Goal: Transaction & Acquisition: Purchase product/service

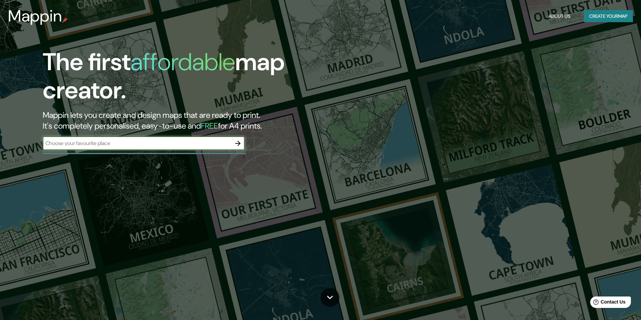
click at [177, 142] on input "text" at bounding box center [137, 144] width 188 height 8
type input "punta arenas [GEOGRAPHIC_DATA]"
click at [241, 145] on icon "button" at bounding box center [238, 144] width 8 height 8
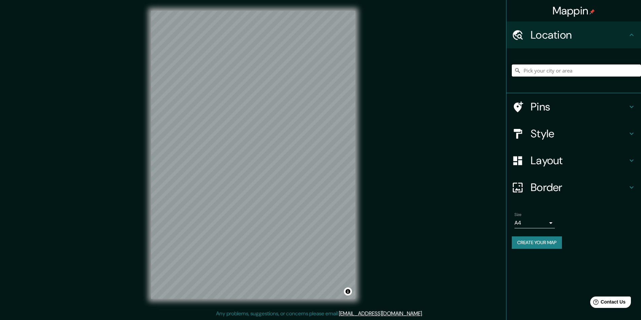
click at [540, 71] on input "Pick your city or area" at bounding box center [575, 71] width 129 height 12
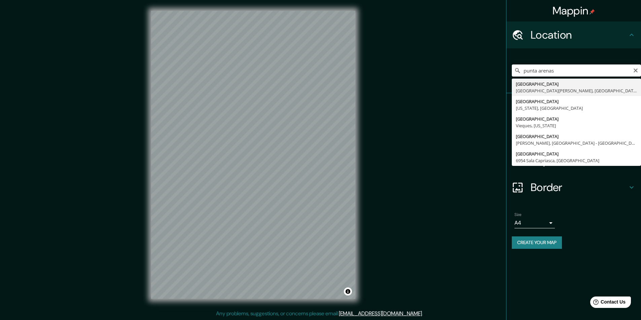
type input "[GEOGRAPHIC_DATA], [GEOGRAPHIC_DATA][PERSON_NAME], [GEOGRAPHIC_DATA]"
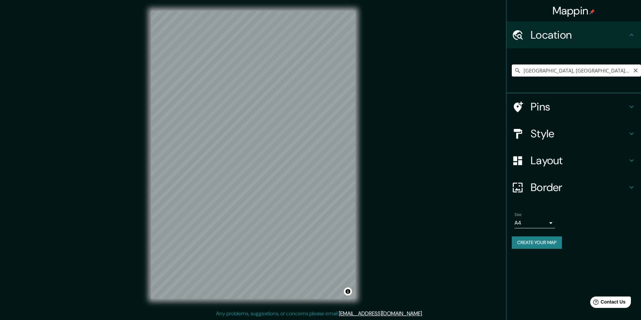
click at [578, 73] on input "[GEOGRAPHIC_DATA], [GEOGRAPHIC_DATA][PERSON_NAME], [GEOGRAPHIC_DATA]" at bounding box center [575, 71] width 129 height 12
click at [634, 71] on icon "Clear" at bounding box center [634, 70] width 5 height 5
click at [599, 73] on input "Pick your city or area" at bounding box center [575, 71] width 129 height 12
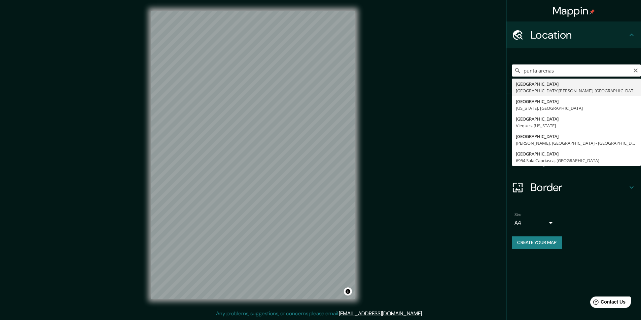
type input "[GEOGRAPHIC_DATA], [GEOGRAPHIC_DATA][PERSON_NAME], [GEOGRAPHIC_DATA]"
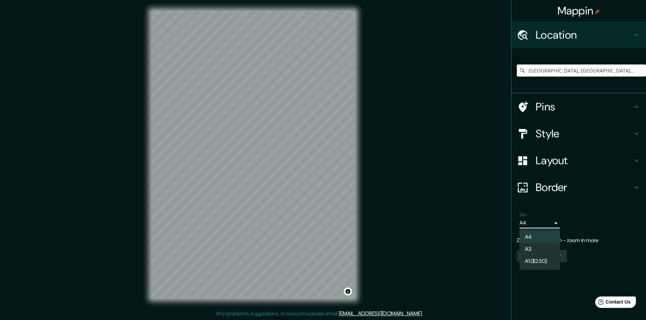
click at [532, 223] on body "Mappin Location [GEOGRAPHIC_DATA], [GEOGRAPHIC_DATA][PERSON_NAME], [GEOGRAPHIC_…" at bounding box center [323, 160] width 646 height 320
click at [537, 222] on div at bounding box center [323, 160] width 646 height 320
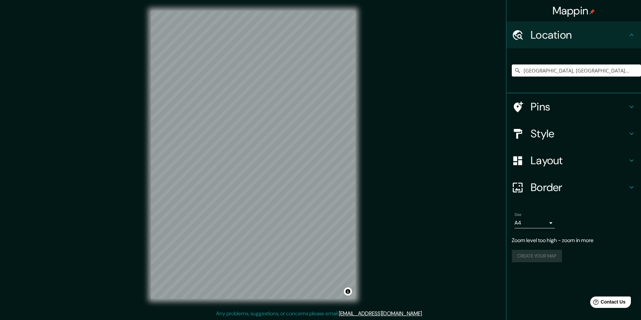
click at [541, 106] on h4 "Pins" at bounding box center [578, 106] width 97 height 13
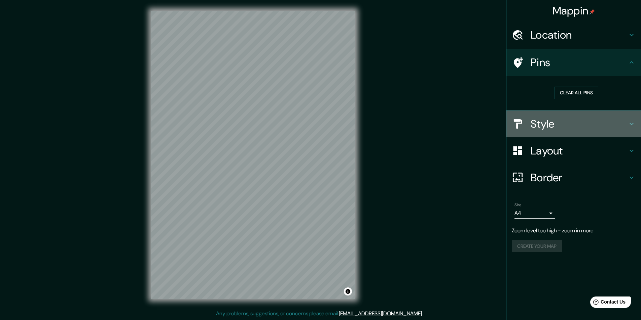
click at [559, 123] on h4 "Style" at bounding box center [578, 123] width 97 height 13
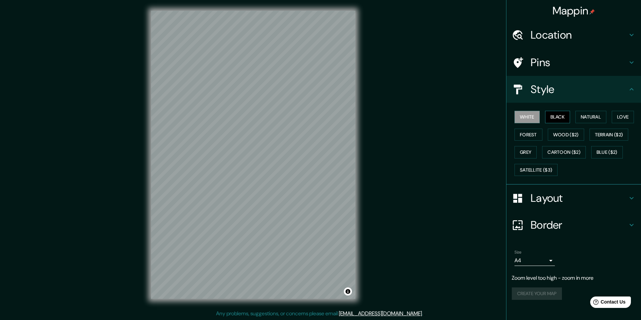
click at [557, 117] on button "Black" at bounding box center [557, 117] width 25 height 12
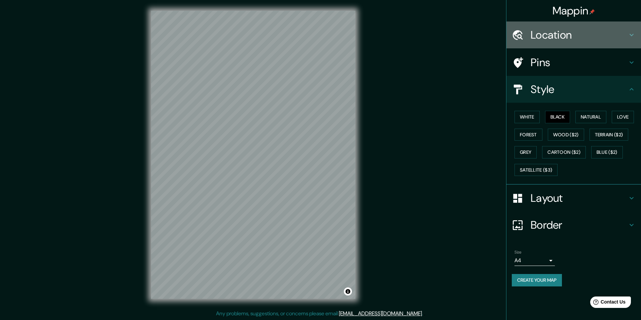
click at [540, 38] on h4 "Location" at bounding box center [578, 34] width 97 height 13
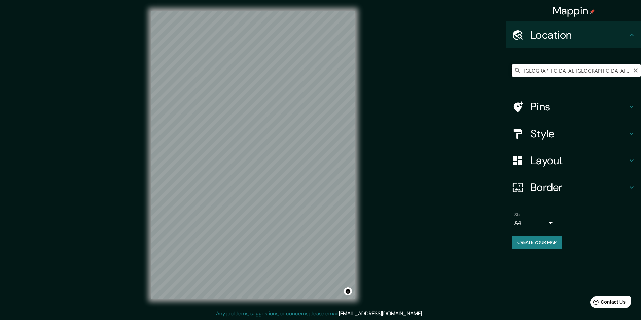
click at [560, 73] on input "[GEOGRAPHIC_DATA], [GEOGRAPHIC_DATA][PERSON_NAME], [GEOGRAPHIC_DATA]" at bounding box center [575, 71] width 129 height 12
click at [608, 72] on input "[GEOGRAPHIC_DATA], [GEOGRAPHIC_DATA][PERSON_NAME], [GEOGRAPHIC_DATA]" at bounding box center [575, 71] width 129 height 12
click at [0, 0] on icon "Clear" at bounding box center [0, 0] width 0 height 0
click at [585, 72] on input "Pick your city or area" at bounding box center [575, 71] width 129 height 12
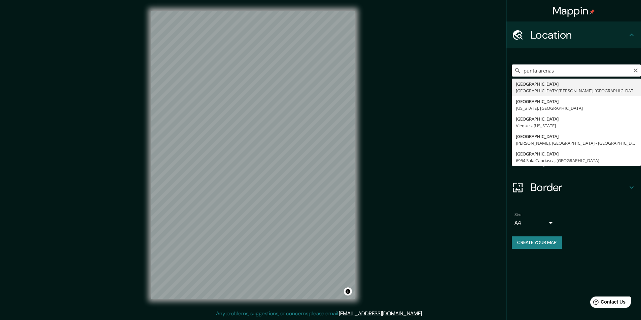
type input "[GEOGRAPHIC_DATA], [GEOGRAPHIC_DATA][PERSON_NAME], [GEOGRAPHIC_DATA]"
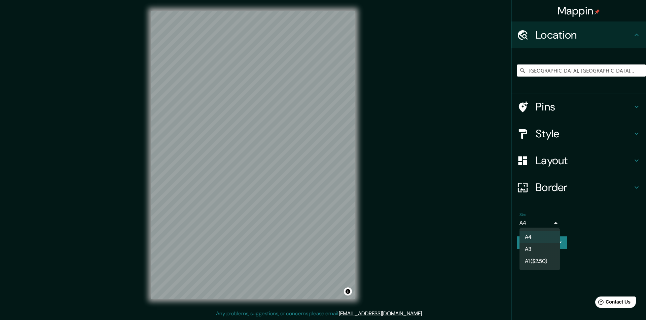
click at [531, 220] on body "Mappin Location [GEOGRAPHIC_DATA], [GEOGRAPHIC_DATA][PERSON_NAME], [GEOGRAPHIC_…" at bounding box center [323, 160] width 646 height 320
click at [534, 246] on li "A3" at bounding box center [539, 249] width 40 height 12
type input "a4"
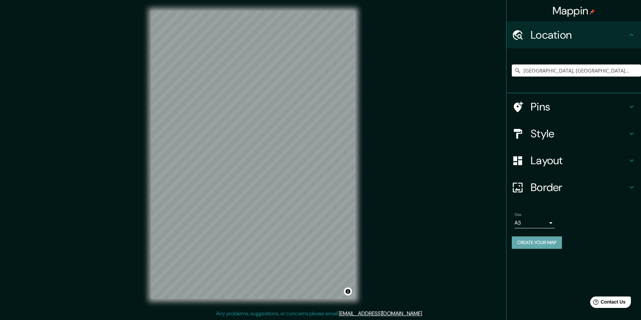
click at [538, 242] on button "Create your map" at bounding box center [536, 243] width 50 height 12
click at [540, 70] on input "[GEOGRAPHIC_DATA], [GEOGRAPHIC_DATA][PERSON_NAME], [GEOGRAPHIC_DATA]" at bounding box center [575, 71] width 129 height 12
click at [601, 73] on input "[GEOGRAPHIC_DATA], [GEOGRAPHIC_DATA][PERSON_NAME], [GEOGRAPHIC_DATA]" at bounding box center [575, 71] width 129 height 12
click at [630, 70] on input "Punta Arenas, Región de Magallanes y de la Antártica Chilena, Chile" at bounding box center [575, 71] width 129 height 12
drag, startPoint x: 630, startPoint y: 70, endPoint x: 516, endPoint y: 70, distance: 114.7
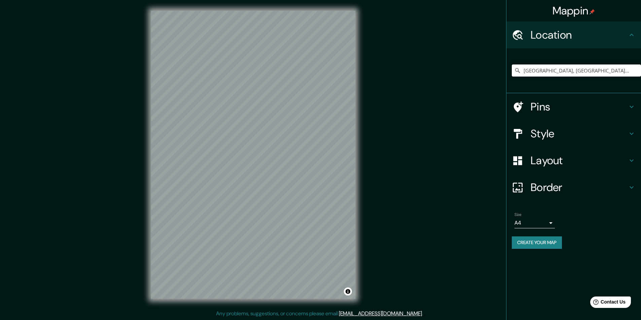
click at [501, 72] on div "Mappin Location Punta Arenas, Región de Magallanes y de la Antártica Chilena, C…" at bounding box center [320, 160] width 641 height 321
drag, startPoint x: 596, startPoint y: 68, endPoint x: 461, endPoint y: 72, distance: 134.9
click at [461, 72] on div "Mappin Location Chilena, Chile Pins Style Layout Border Choose a border. Hint :…" at bounding box center [320, 160] width 641 height 321
type input "Chelén, Puente Alto, Región Metropolitana de Santiago 8150000, Chile"
click at [633, 71] on icon "Clear" at bounding box center [634, 70] width 5 height 5
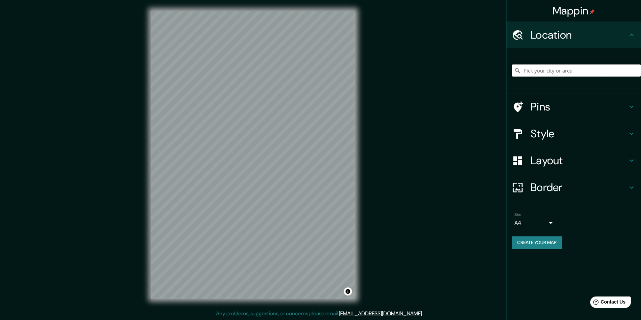
click at [591, 71] on input "Pick your city or area" at bounding box center [575, 71] width 129 height 12
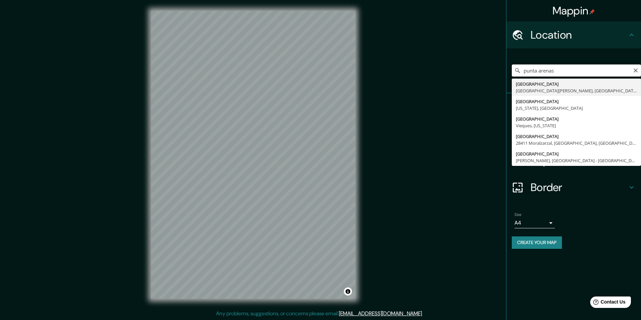
type input "[GEOGRAPHIC_DATA], [GEOGRAPHIC_DATA][PERSON_NAME], [GEOGRAPHIC_DATA]"
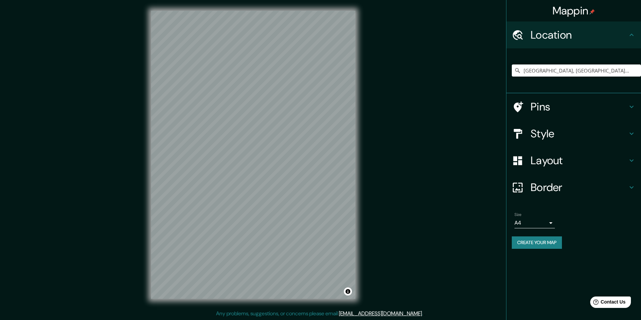
click at [547, 132] on h4 "Style" at bounding box center [578, 133] width 97 height 13
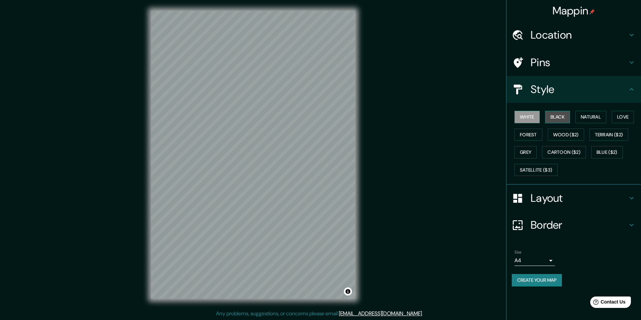
click at [552, 116] on button "Black" at bounding box center [557, 117] width 25 height 12
click at [531, 132] on button "Forest" at bounding box center [528, 135] width 28 height 12
click at [556, 134] on button "Wood ($2)" at bounding box center [565, 135] width 36 height 12
click at [535, 121] on button "White" at bounding box center [526, 117] width 25 height 12
click at [557, 121] on button "Black" at bounding box center [557, 117] width 25 height 12
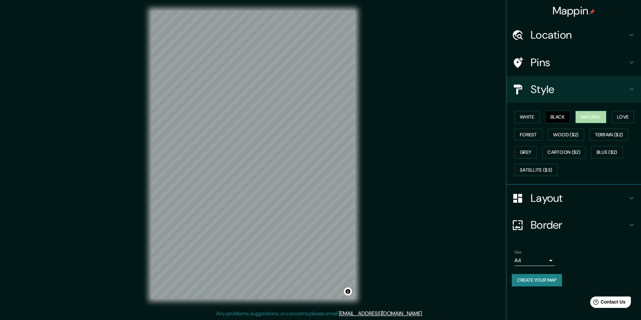
click at [594, 120] on button "Natural" at bounding box center [590, 117] width 31 height 12
click at [626, 118] on button "Love" at bounding box center [622, 117] width 22 height 12
click at [574, 118] on div "White Black Natural Love Forest Wood ($2) Terrain ($2) Grey Cartoon ($2) Blue (…" at bounding box center [575, 143] width 129 height 71
click at [566, 117] on button "Black" at bounding box center [557, 117] width 25 height 12
click at [530, 155] on button "Grey" at bounding box center [525, 152] width 22 height 12
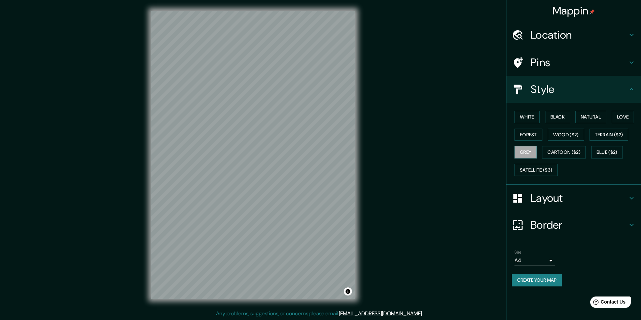
scroll to position [0, 0]
click at [551, 199] on h4 "Layout" at bounding box center [578, 198] width 97 height 13
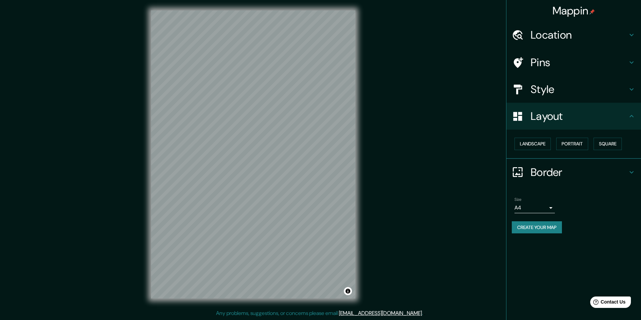
click at [550, 81] on div "Style" at bounding box center [573, 89] width 134 height 27
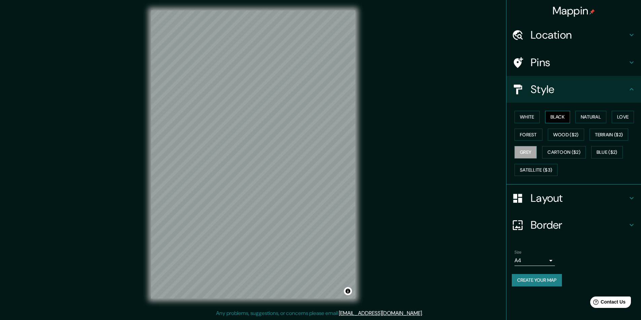
click at [556, 117] on button "Black" at bounding box center [557, 117] width 25 height 12
click at [529, 151] on button "Grey" at bounding box center [525, 152] width 22 height 12
click at [535, 119] on button "White" at bounding box center [526, 117] width 25 height 12
click at [554, 117] on button "Black" at bounding box center [557, 117] width 25 height 12
click at [531, 148] on button "Grey" at bounding box center [525, 152] width 22 height 12
